Goal: Book appointment/travel/reservation

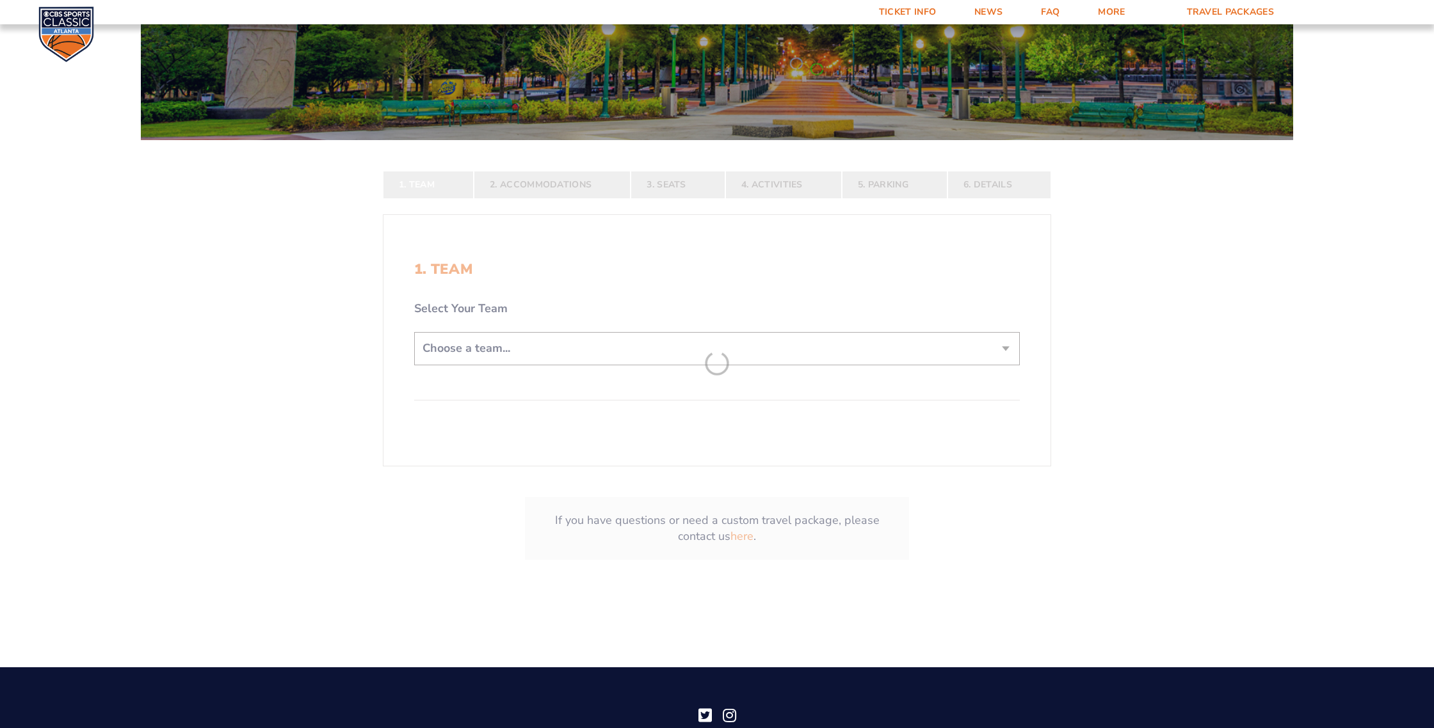
scroll to position [250, 0]
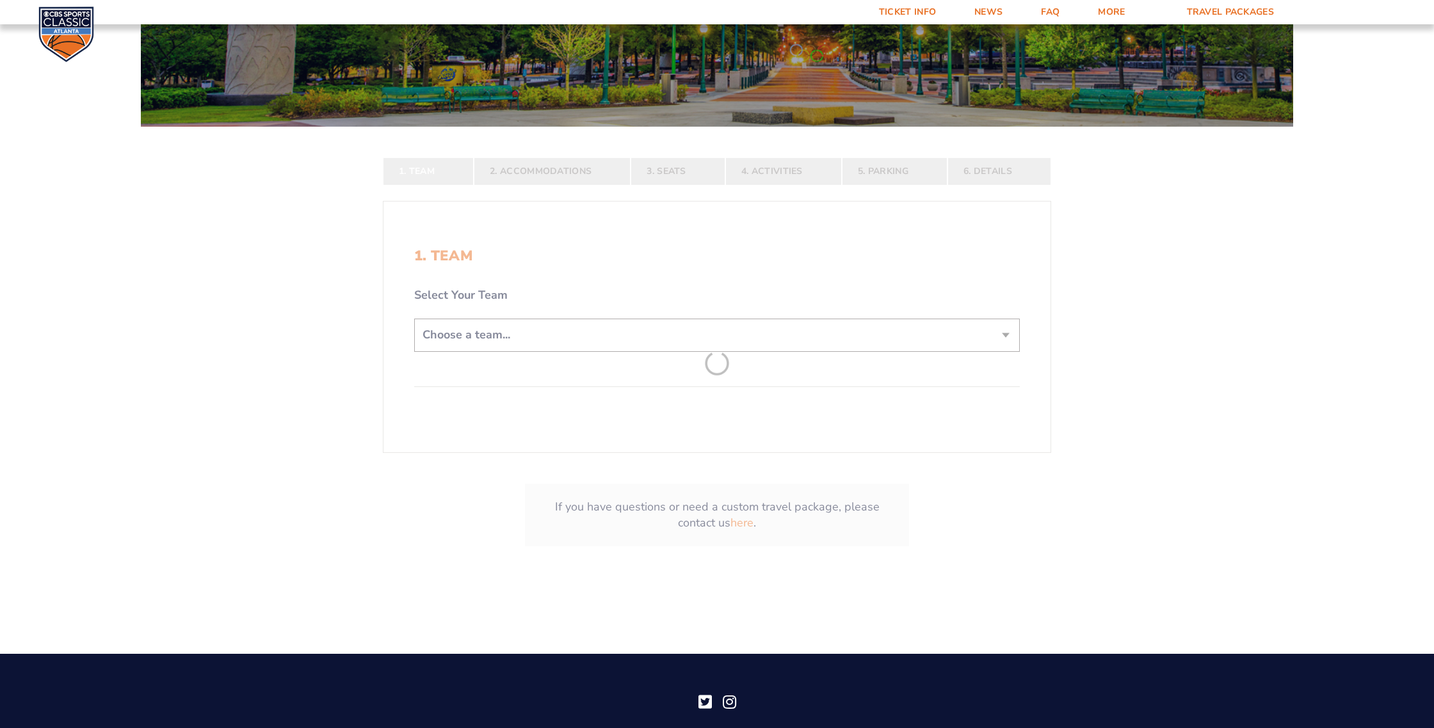
click at [531, 334] on form "[US_STATE] [US_STATE] Travel Package [US_STATE][GEOGRAPHIC_DATA] [US_STATE] Sta…" at bounding box center [717, 179] width 1434 height 858
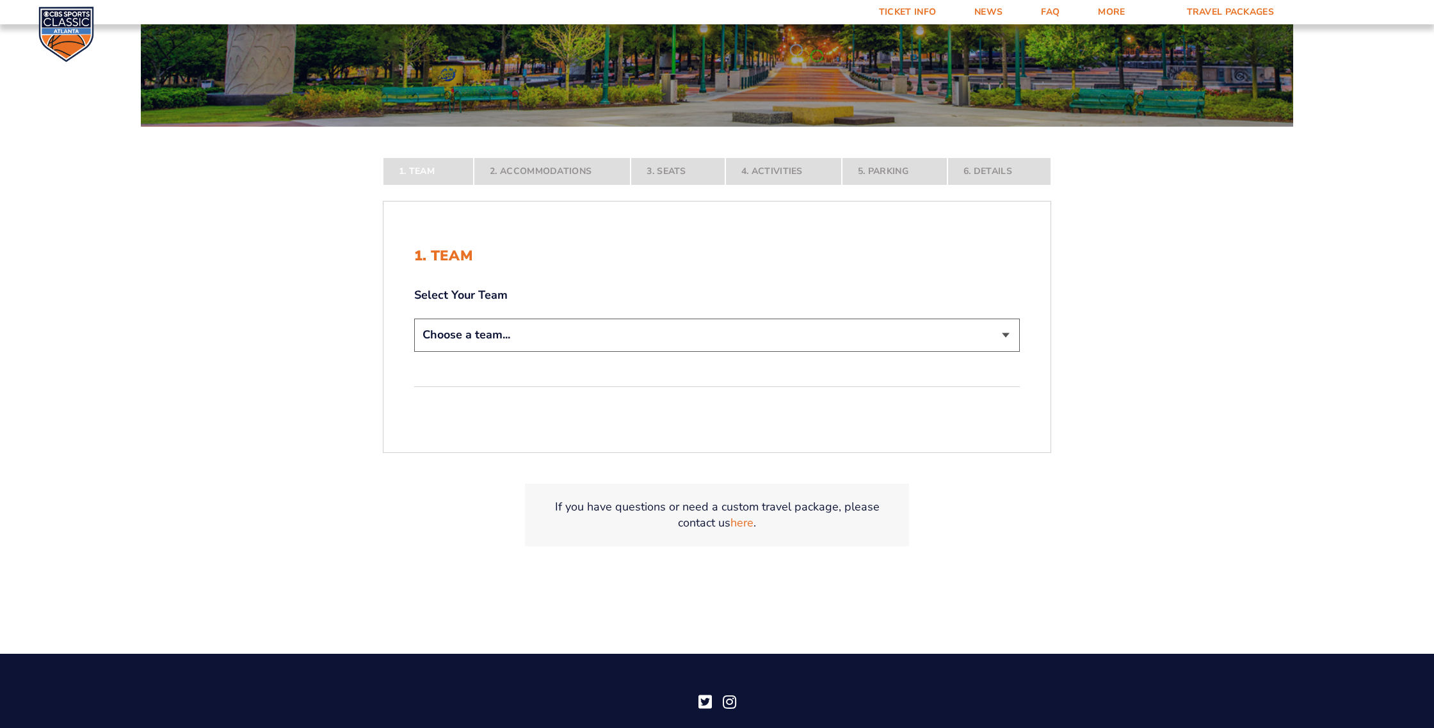
click at [532, 335] on select "Choose a team... [US_STATE] Wildcats [US_STATE] State Buckeyes [US_STATE] Tar H…" at bounding box center [717, 335] width 606 height 33
select select "12956"
click at [414, 351] on select "Choose a team... [US_STATE] Wildcats [US_STATE] State Buckeyes [US_STATE] Tar H…" at bounding box center [717, 335] width 606 height 33
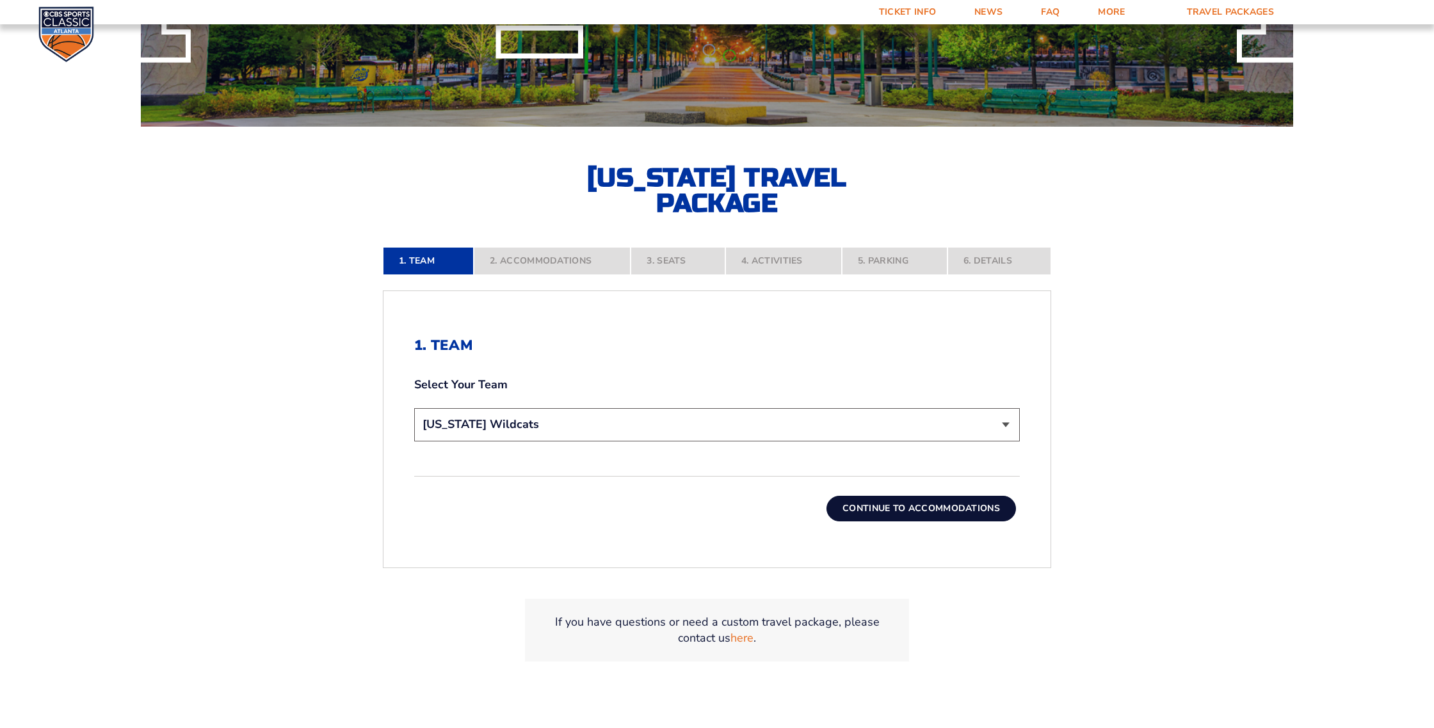
click at [917, 513] on button "Continue To Accommodations" at bounding box center [920, 509] width 189 height 26
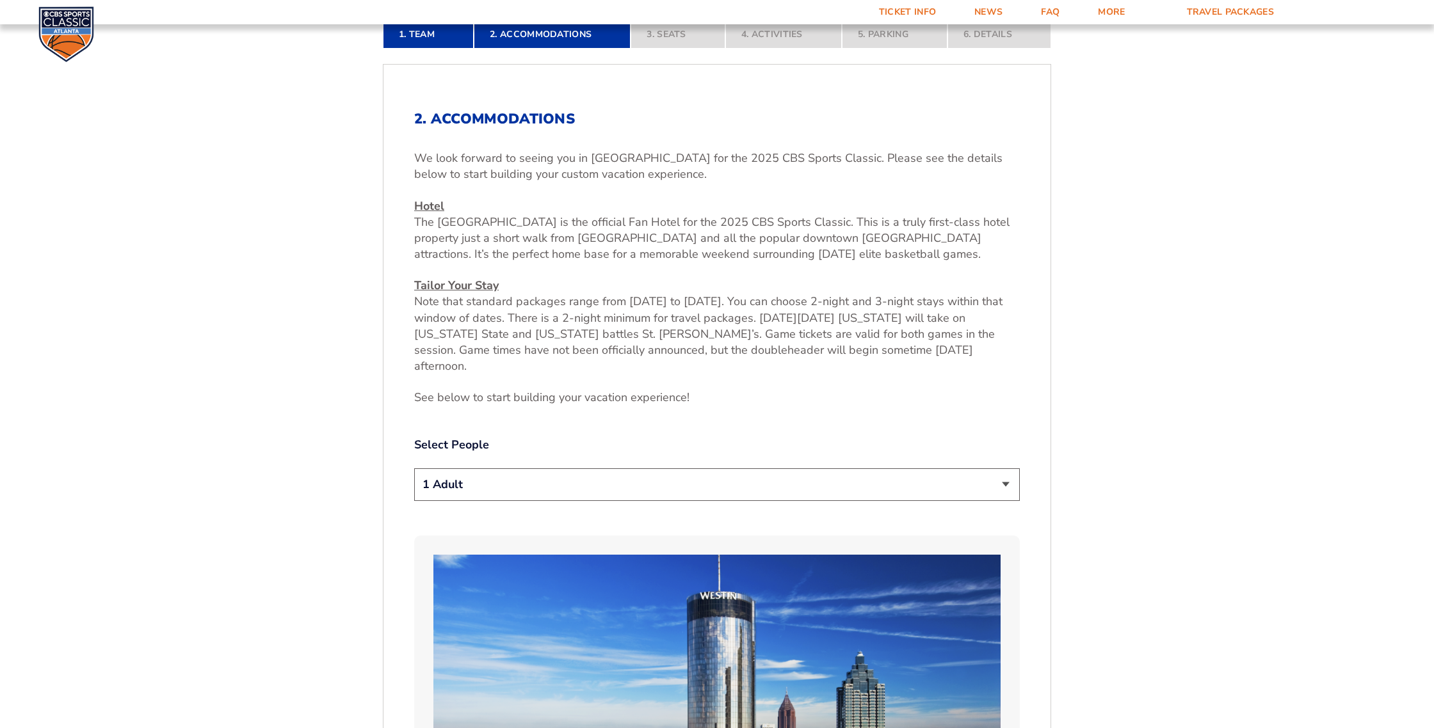
scroll to position [501, 0]
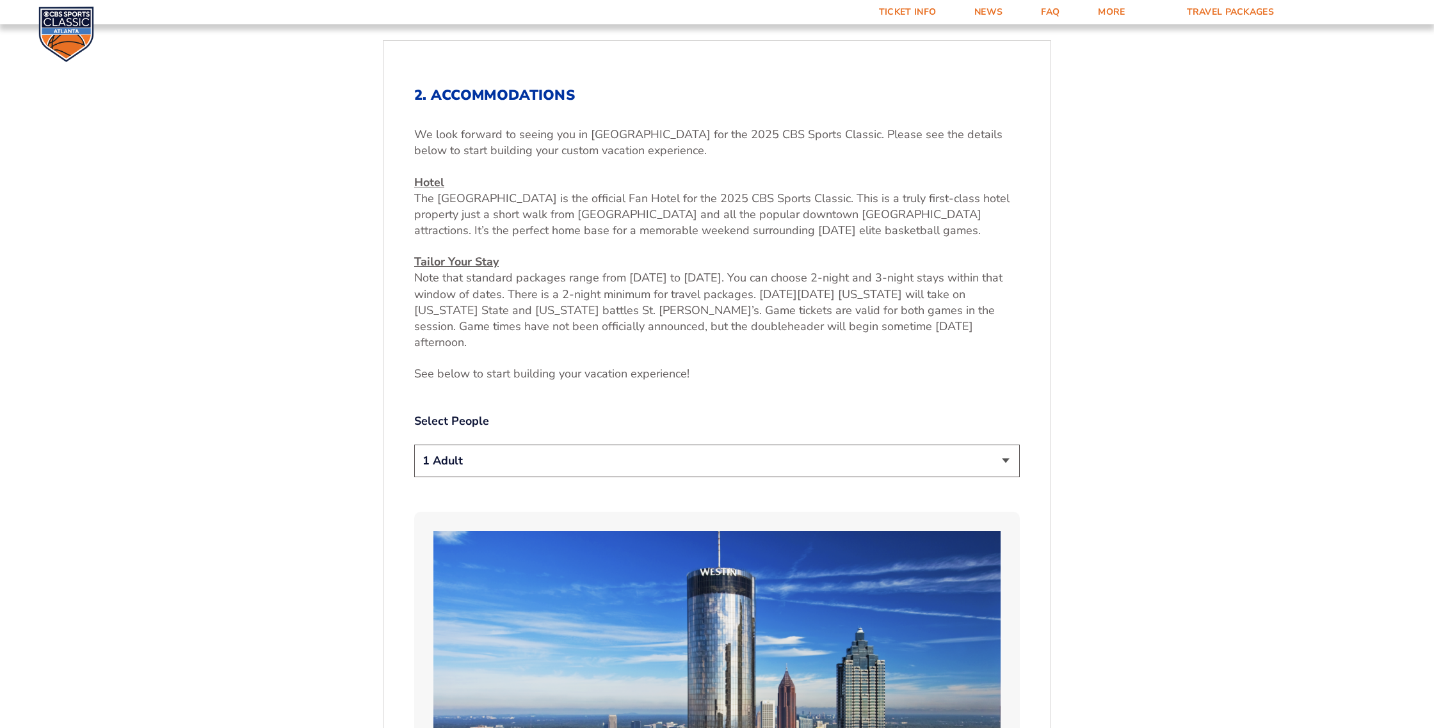
click at [720, 451] on select "1 Adult 2 Adults 3 Adults 4 Adults 2 Adults + 1 Child 2 Adults + 2 Children 2 A…" at bounding box center [717, 461] width 606 height 33
select select "2 Adults"
click at [414, 445] on select "1 Adult 2 Adults 3 Adults 4 Adults 2 Adults + 1 Child 2 Adults + 2 Children 2 A…" at bounding box center [717, 461] width 606 height 33
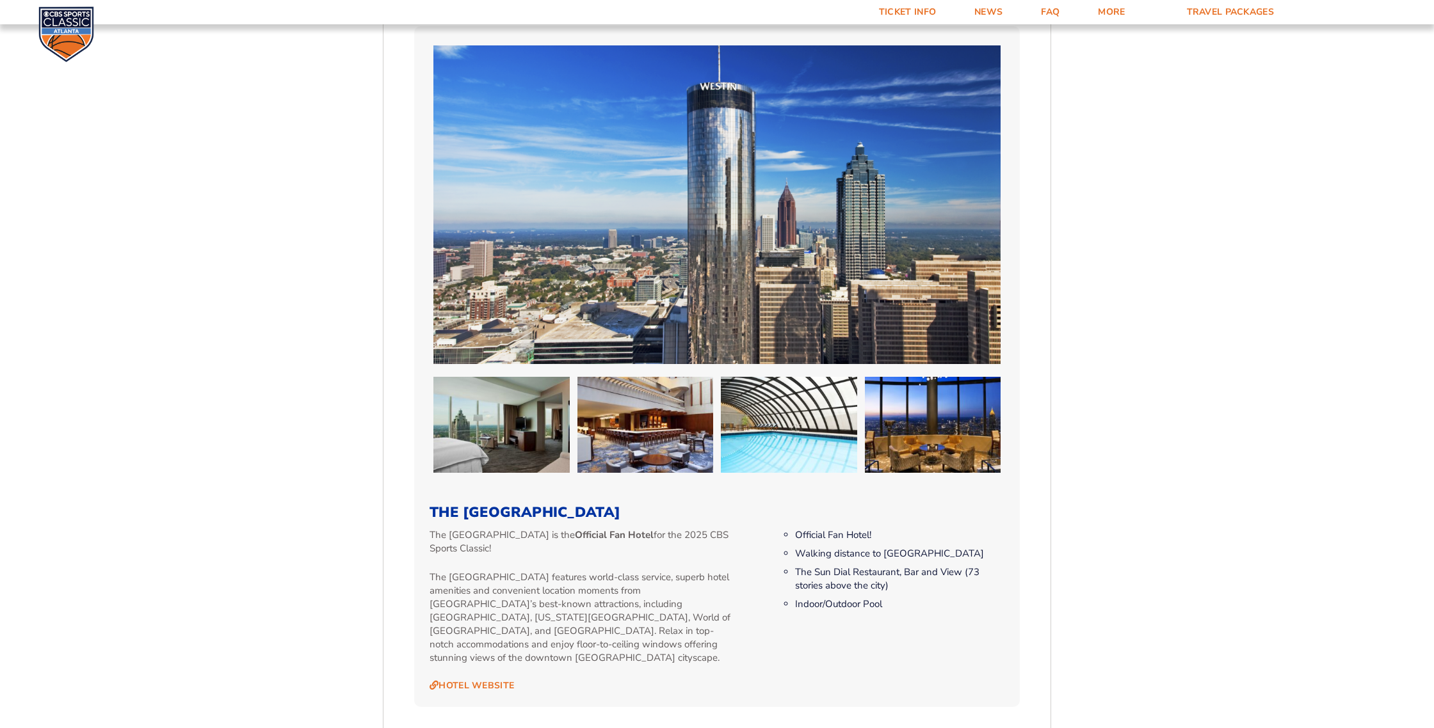
scroll to position [983, 0]
